Goal: Information Seeking & Learning: Compare options

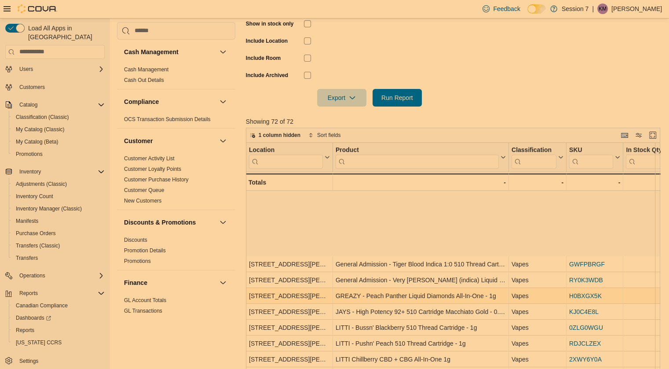
scroll to position [575, 0]
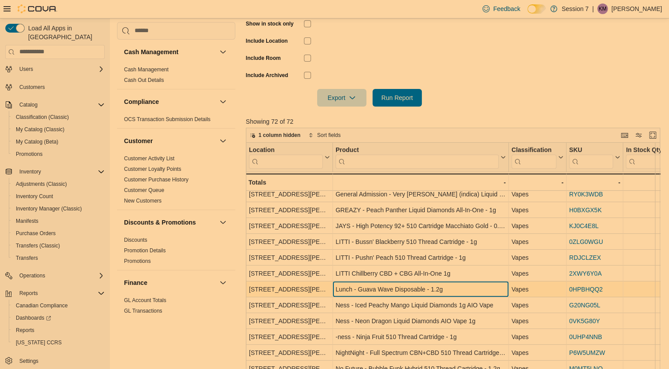
click at [383, 288] on div "Lunch - Guava Wave Disposable - 1.2g" at bounding box center [421, 289] width 170 height 11
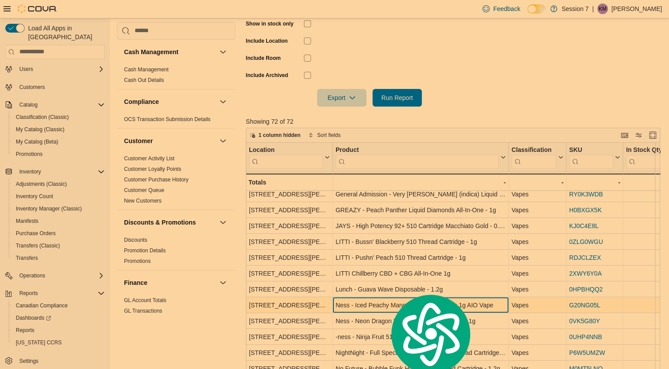
click at [357, 302] on div "Ness - Iced Peachy Mango Liquid Diamonds 1g AIO Vape" at bounding box center [421, 305] width 170 height 11
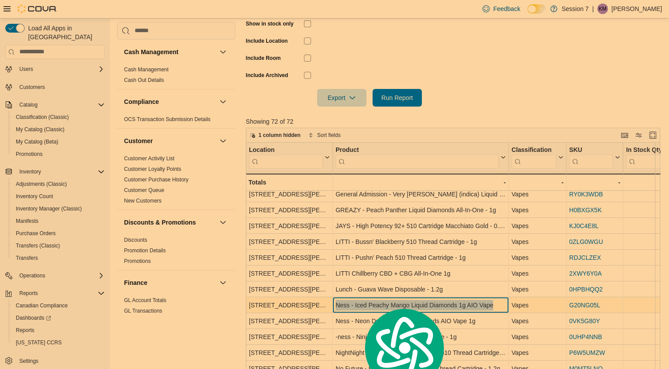
copy div "Ness - Iced Peachy Mango Liquid Diamonds 1g AIO Vape"
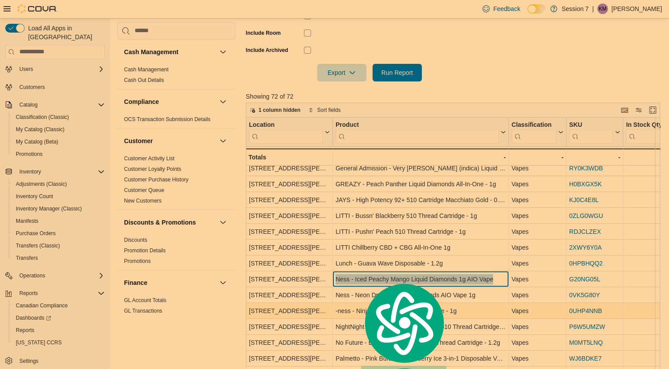
scroll to position [260, 0]
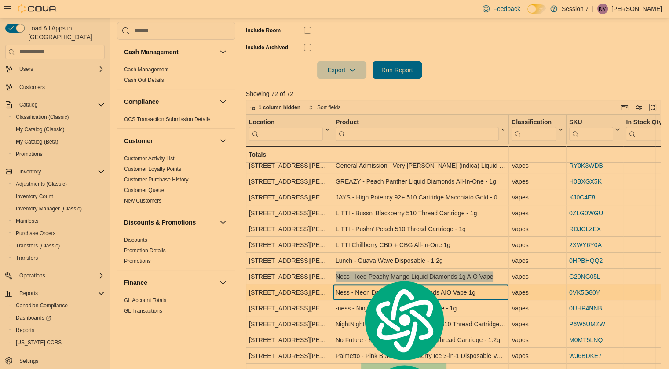
click at [340, 290] on div "Ness - Neon Dragon Liquid Diamonds AIO Vape 1g" at bounding box center [421, 292] width 170 height 11
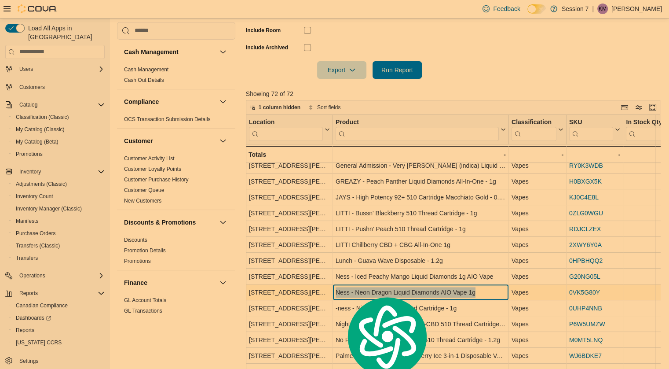
copy div "Ness - Neon Dragon Liquid Diamonds AIO Vape 1g"
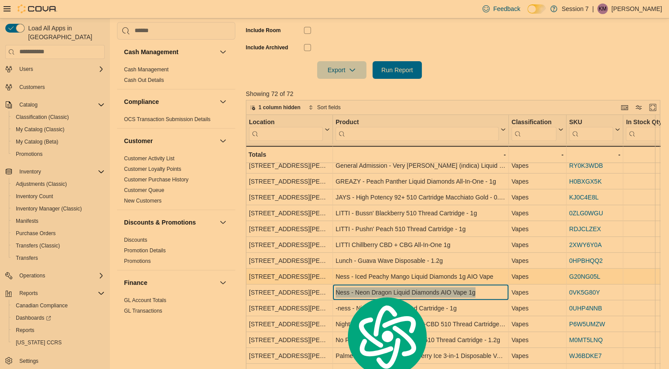
scroll to position [293, 0]
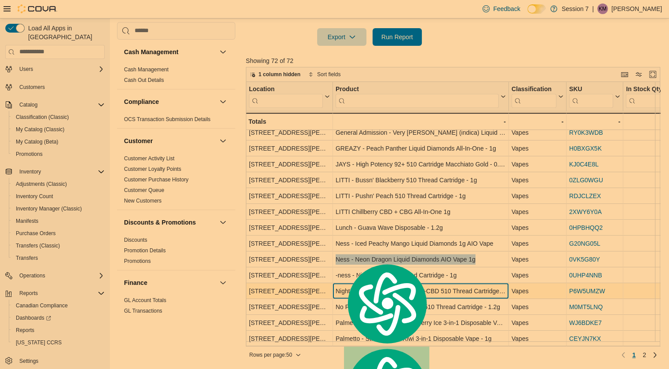
click at [345, 286] on div "NightNight - Full Spectrum CBN+CBD 510 Thread Cartridge - 1g" at bounding box center [421, 291] width 170 height 11
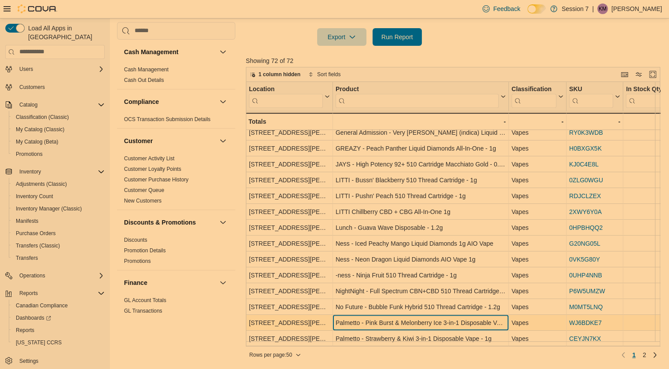
click at [351, 317] on div "Palmetto - Pink Burst & Melonberry Ice 3-in-1 Disposable Vape 1g" at bounding box center [421, 322] width 170 height 11
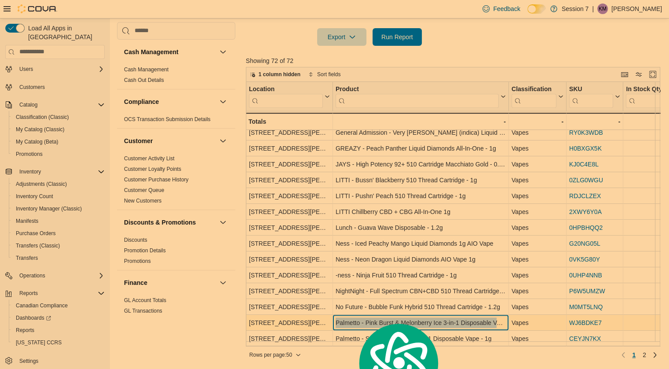
copy div "Palmetto - Pink Burst & Melonberry Ice 3-in-1 Disposable Vape 1g"
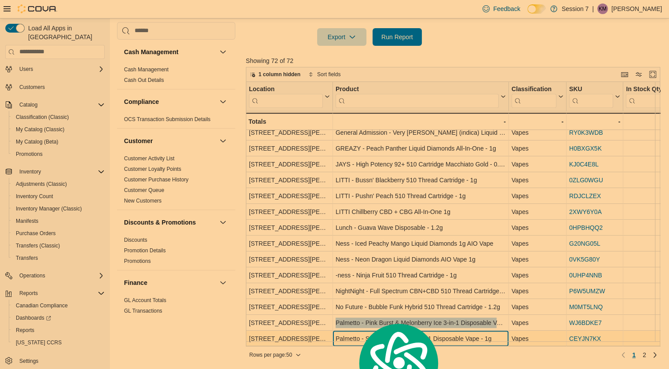
click at [344, 333] on div "Palmetto - Strawberry & Kiwi 3-in-1 Disposable Vape - 1g" at bounding box center [421, 338] width 170 height 11
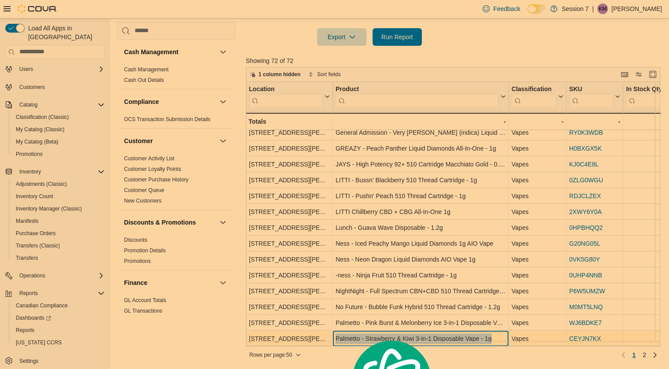
copy div "Palmetto - Strawberry & Kiwi 3-in-1 Disposable Vape - 1g"
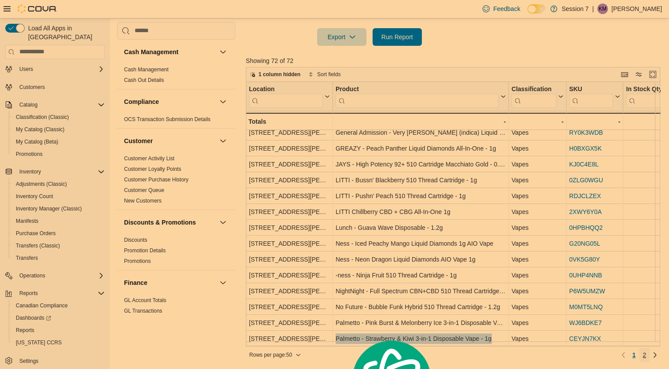
click at [645, 354] on link "2" at bounding box center [644, 355] width 11 height 14
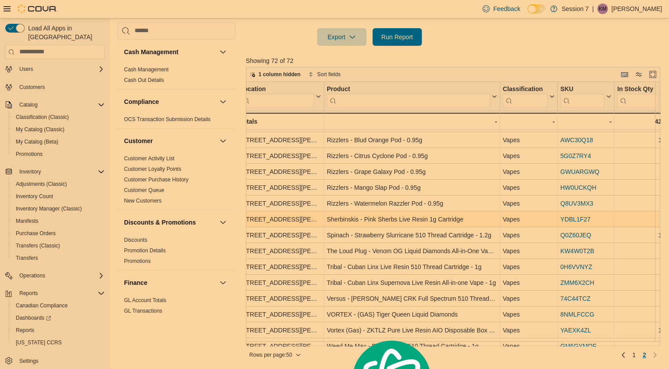
scroll to position [46, 9]
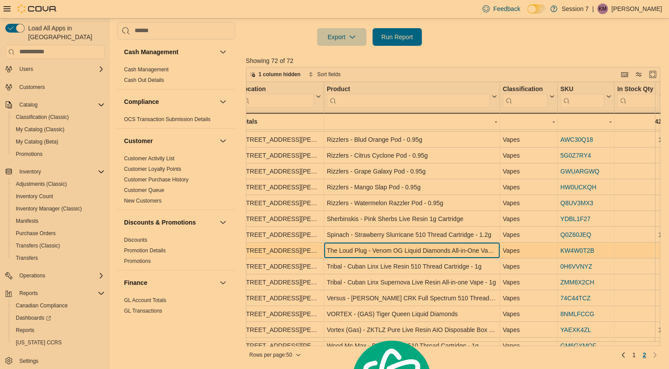
click at [376, 249] on div "The Loud Plug - Venom OG Liquid Diamonds All-in-One Vape - 1g" at bounding box center [412, 250] width 170 height 11
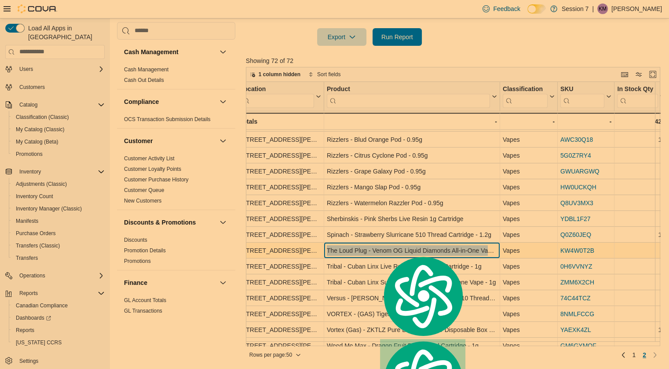
copy div "The Loud Plug - Venom OG Liquid Diamonds All-in-One Vape - 1g"
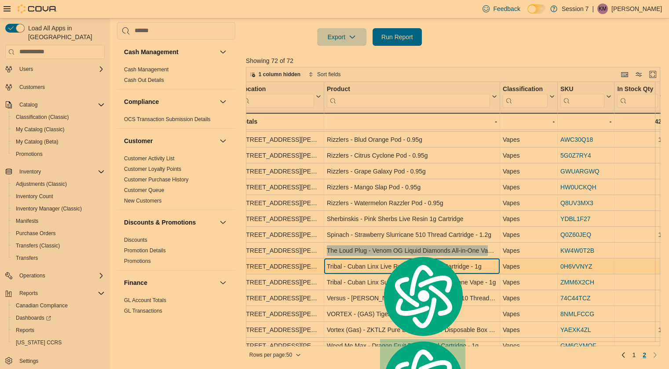
click at [347, 263] on div "Tribal - Cuban Linx Live Resin 510 Thread Cartridge - 1g" at bounding box center [412, 266] width 170 height 11
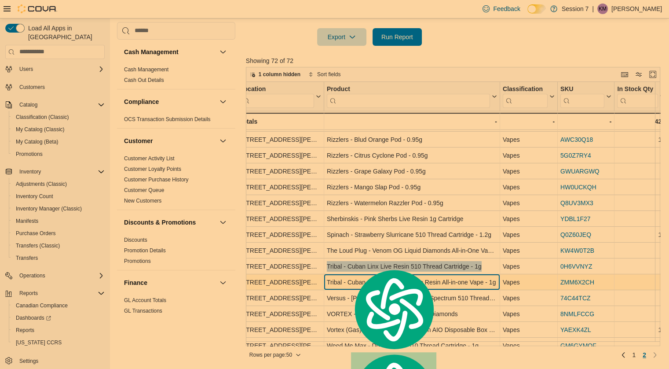
click at [341, 282] on div "Tribal - Cuban Linx Supernova Live Resin All-in-one Vape - 1g" at bounding box center [412, 282] width 170 height 11
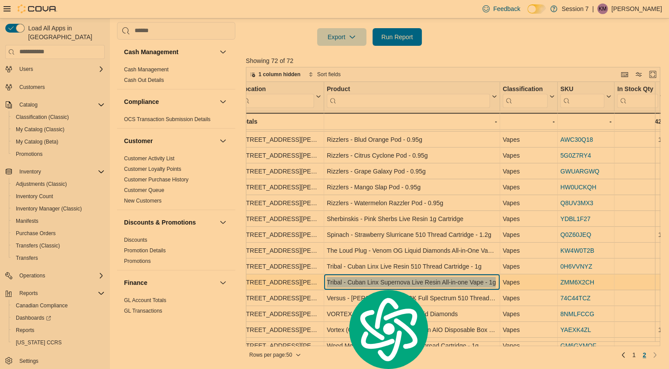
copy div "Tribal - Cuban Linx Supernova Live Resin All-in-one Vape - 1g"
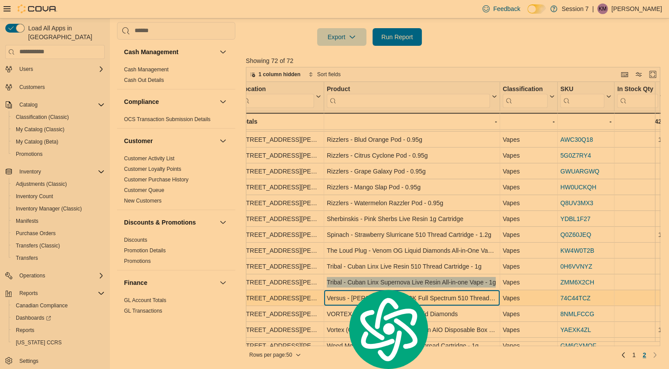
click at [329, 293] on div "Versus - [PERSON_NAME] CRK Full Spectrum 510 Thread Cartridge - 1.2g" at bounding box center [412, 298] width 170 height 11
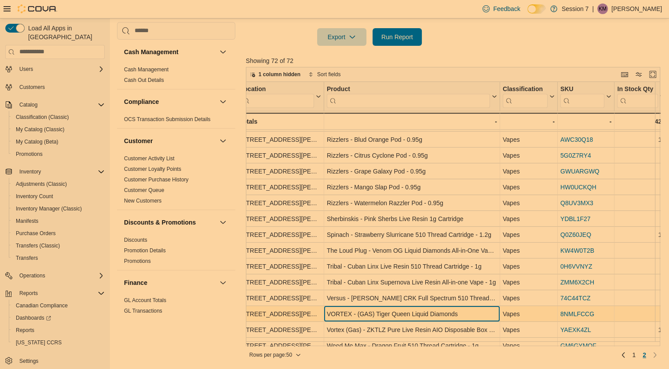
click at [334, 309] on div "VORTEX - (GAS) Tiger Queen Liquid Diamonds" at bounding box center [412, 313] width 170 height 11
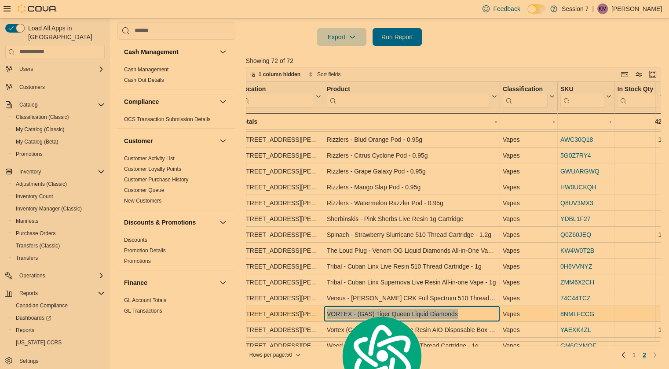
copy div "VORTEX - (GAS) Tiger Queen Liquid Diamonds"
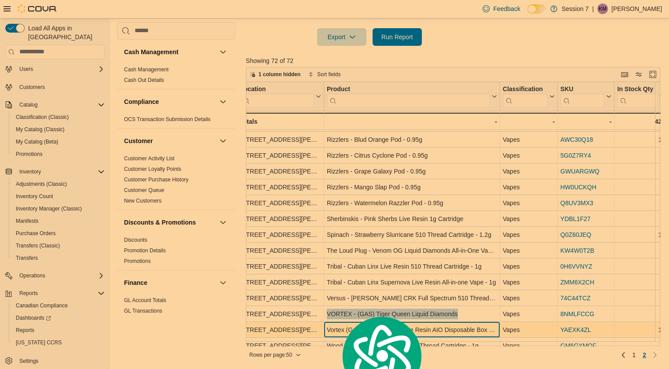
click at [333, 340] on div "Weed Me Max - Dragon Fruit 510 Thread Cartridge - 1g" at bounding box center [412, 345] width 170 height 11
click at [333, 330] on div "Location Click to view column header actions Product Click to view column heade…" at bounding box center [455, 214] width 419 height 264
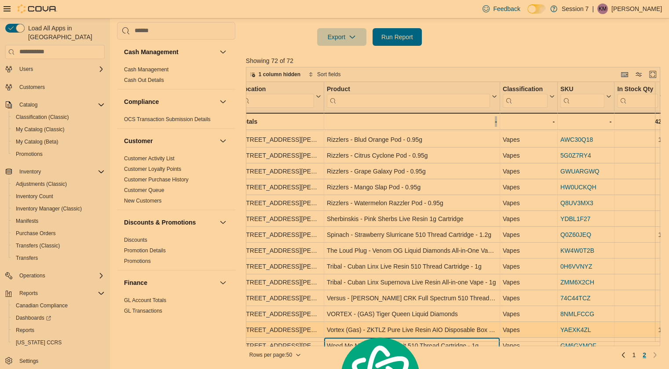
scroll to position [74, 9]
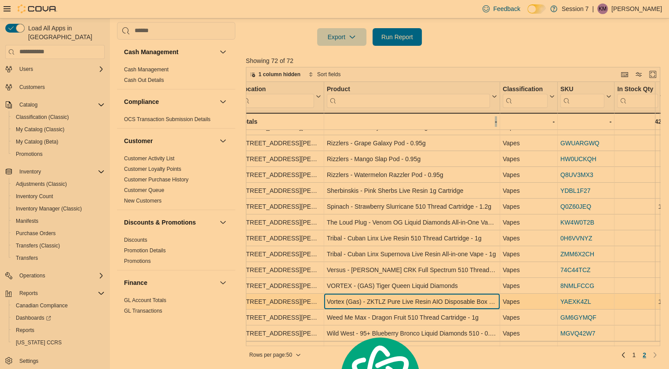
click at [336, 303] on div "Vortex (Gas) - ZKTLZ Pure Live Resin AIO Disposable Box Cart - 1g" at bounding box center [412, 301] width 170 height 11
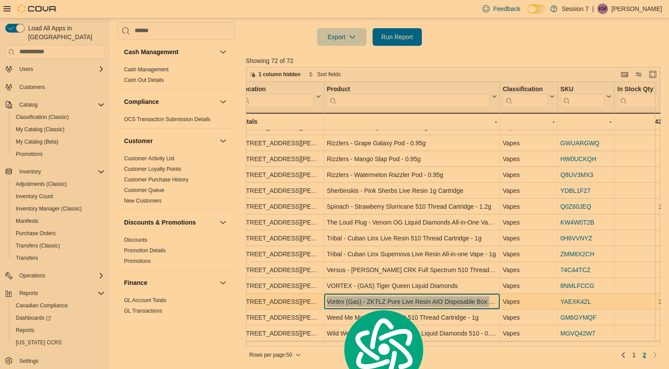
copy div "Vortex (Gas) - ZKTLZ Pure Live Resin AIO Disposable Box Cart - 1g"
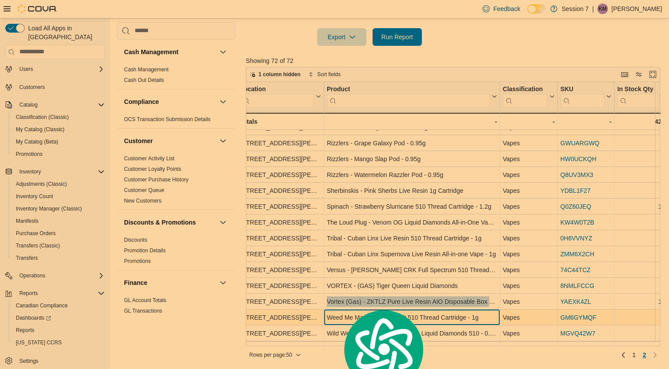
click at [324, 314] on div "Weed Me Max - Dragon Fruit 510 Thread Cartridge - 1g - Product, column 2, row 67" at bounding box center [412, 317] width 176 height 16
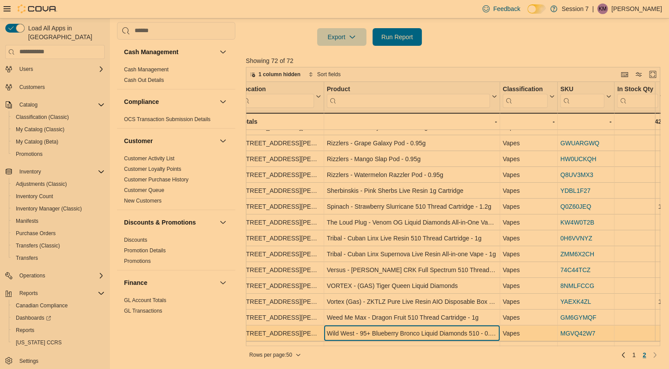
click at [337, 331] on div "Location Click to view column header actions Product Click to view column heade…" at bounding box center [455, 214] width 419 height 264
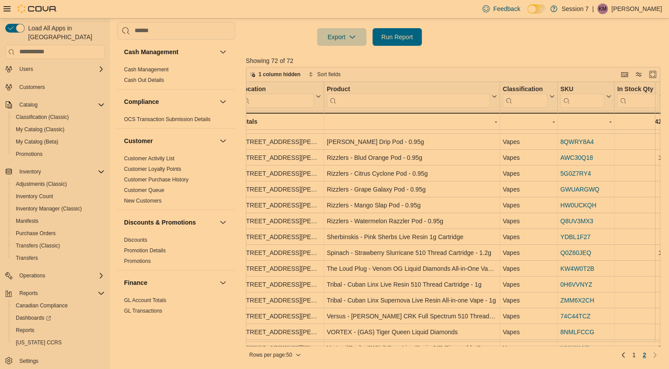
scroll to position [0, 9]
